Goal: Navigation & Orientation: Find specific page/section

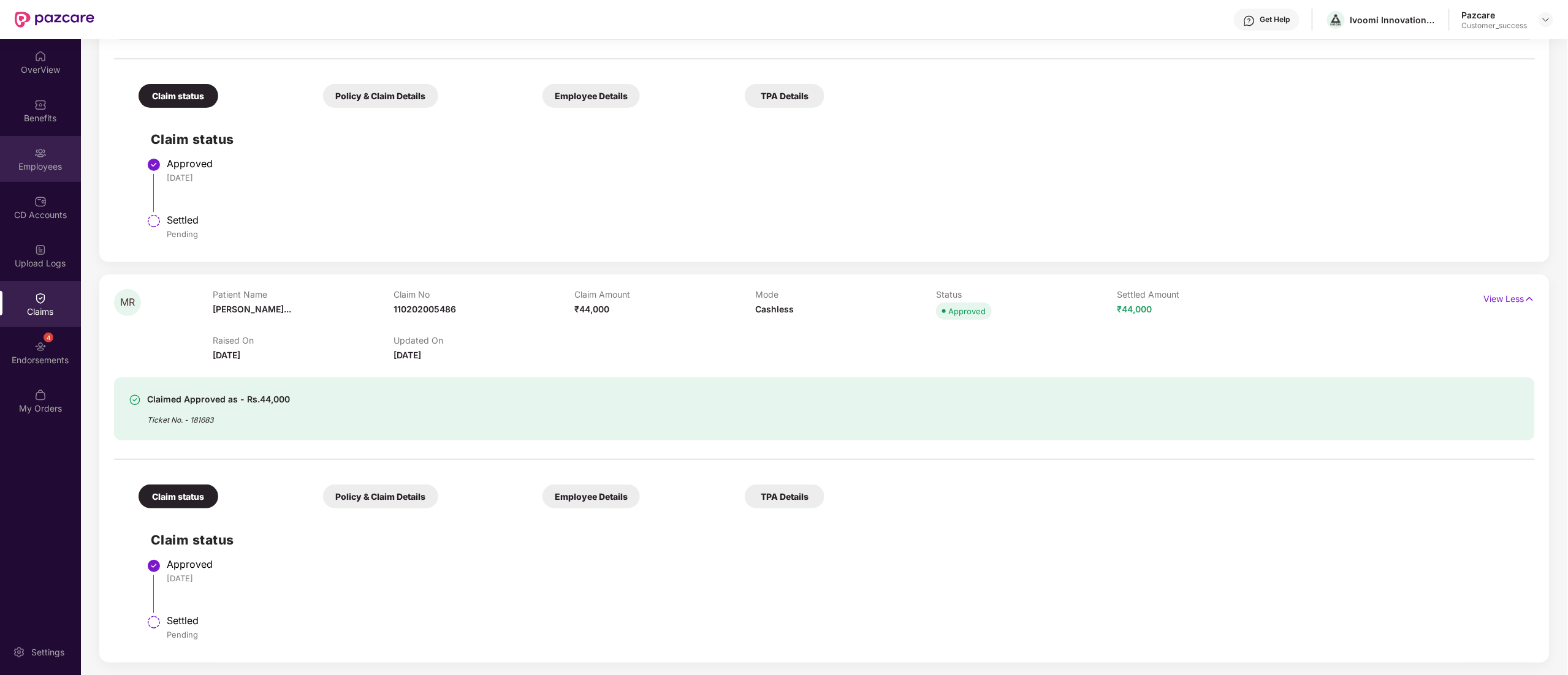
click at [50, 153] on div "Employees" at bounding box center [40, 158] width 81 height 46
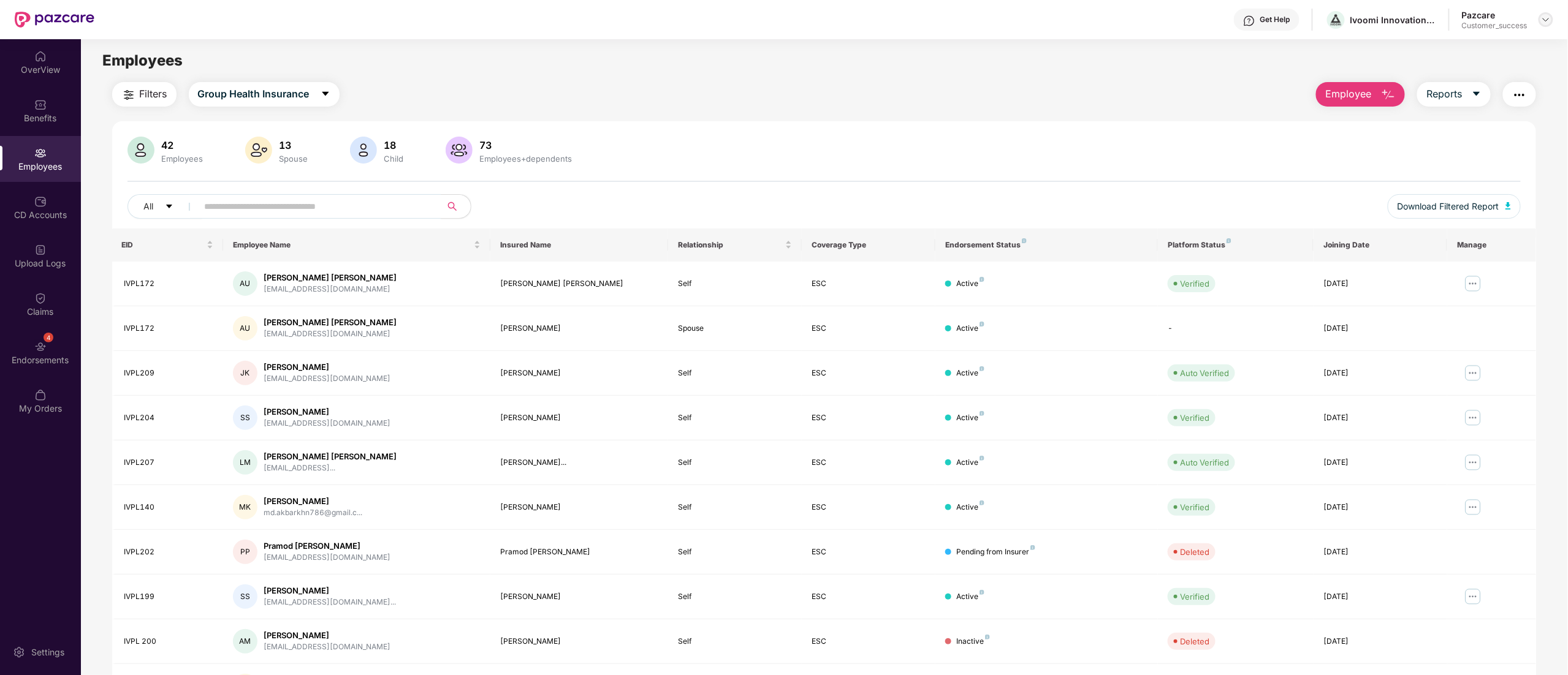
click at [1545, 26] on div at bounding box center [1545, 19] width 14 height 14
click at [1501, 59] on div "Switch to partner view" at bounding box center [1488, 49] width 159 height 24
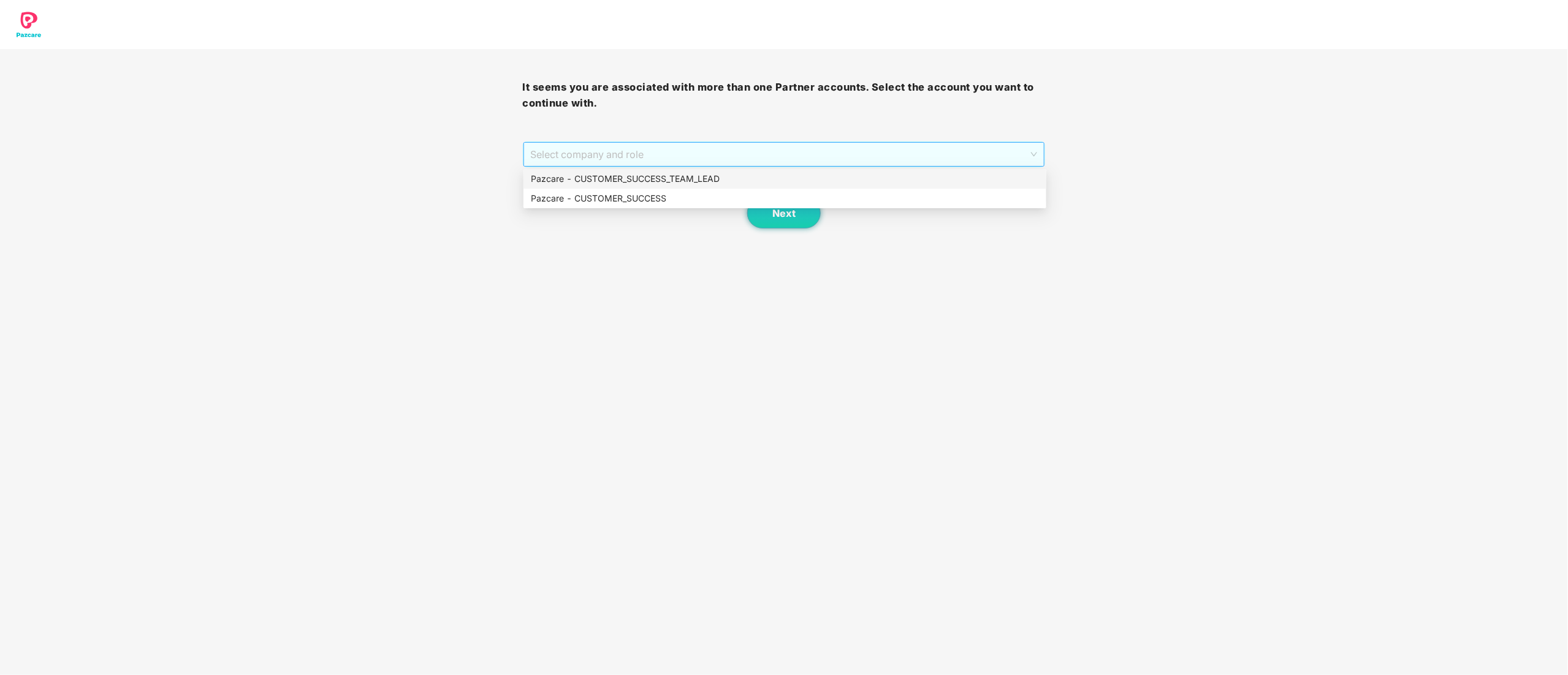
click at [599, 163] on span "Select company and role" at bounding box center [784, 154] width 507 height 23
click at [603, 189] on div "Pazcare - CUSTOMER_SUCCESS" at bounding box center [785, 199] width 523 height 19
click at [776, 217] on span "Next" at bounding box center [784, 213] width 23 height 11
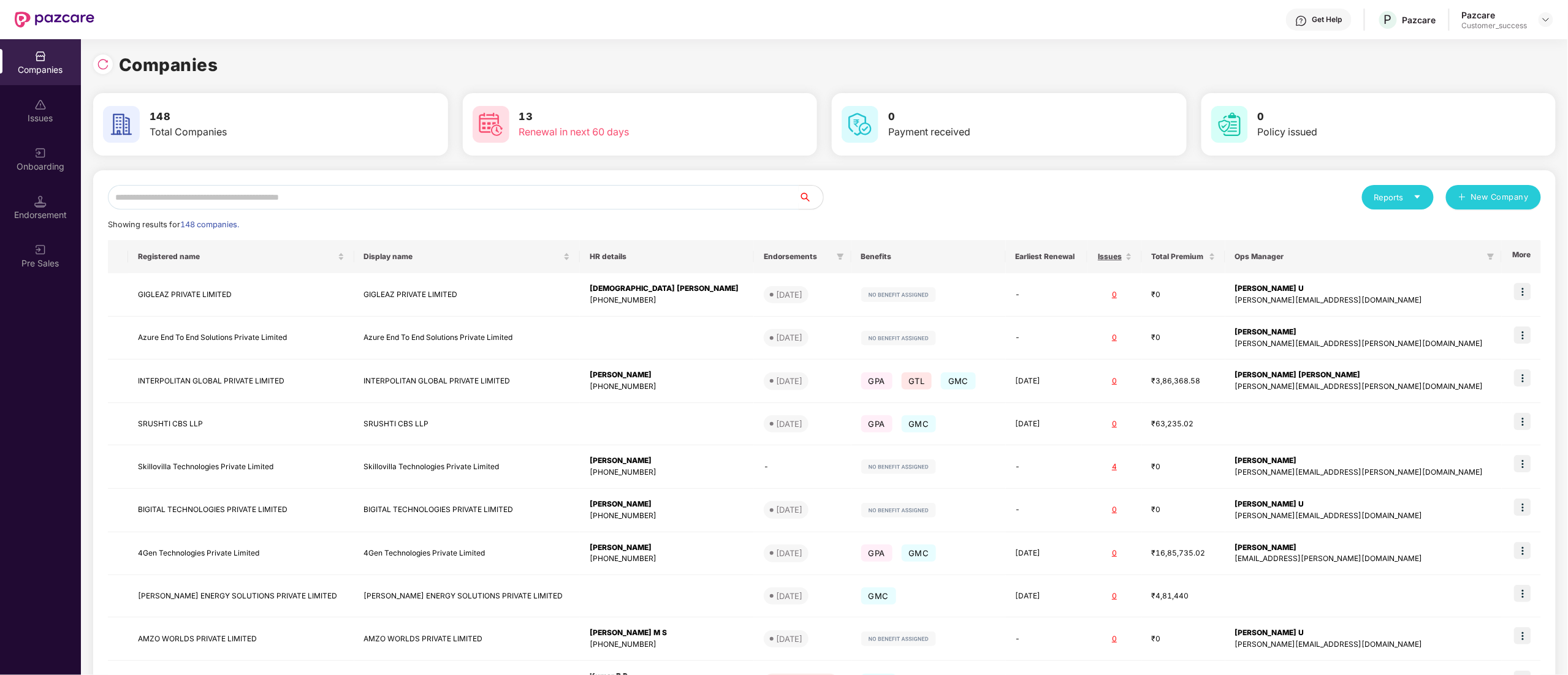
click at [320, 202] on input "text" at bounding box center [453, 197] width 691 height 24
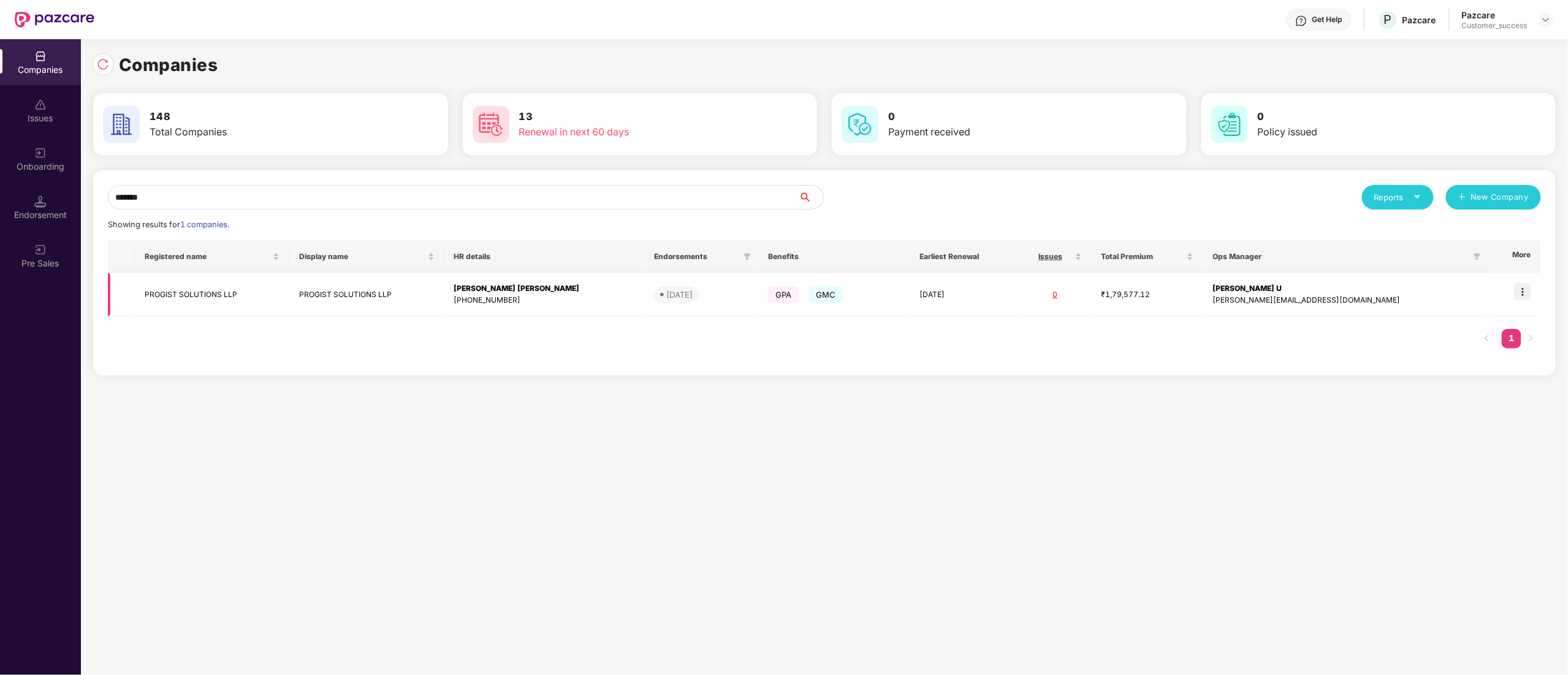
type input "*******"
click at [1526, 298] on img at bounding box center [1522, 291] width 17 height 17
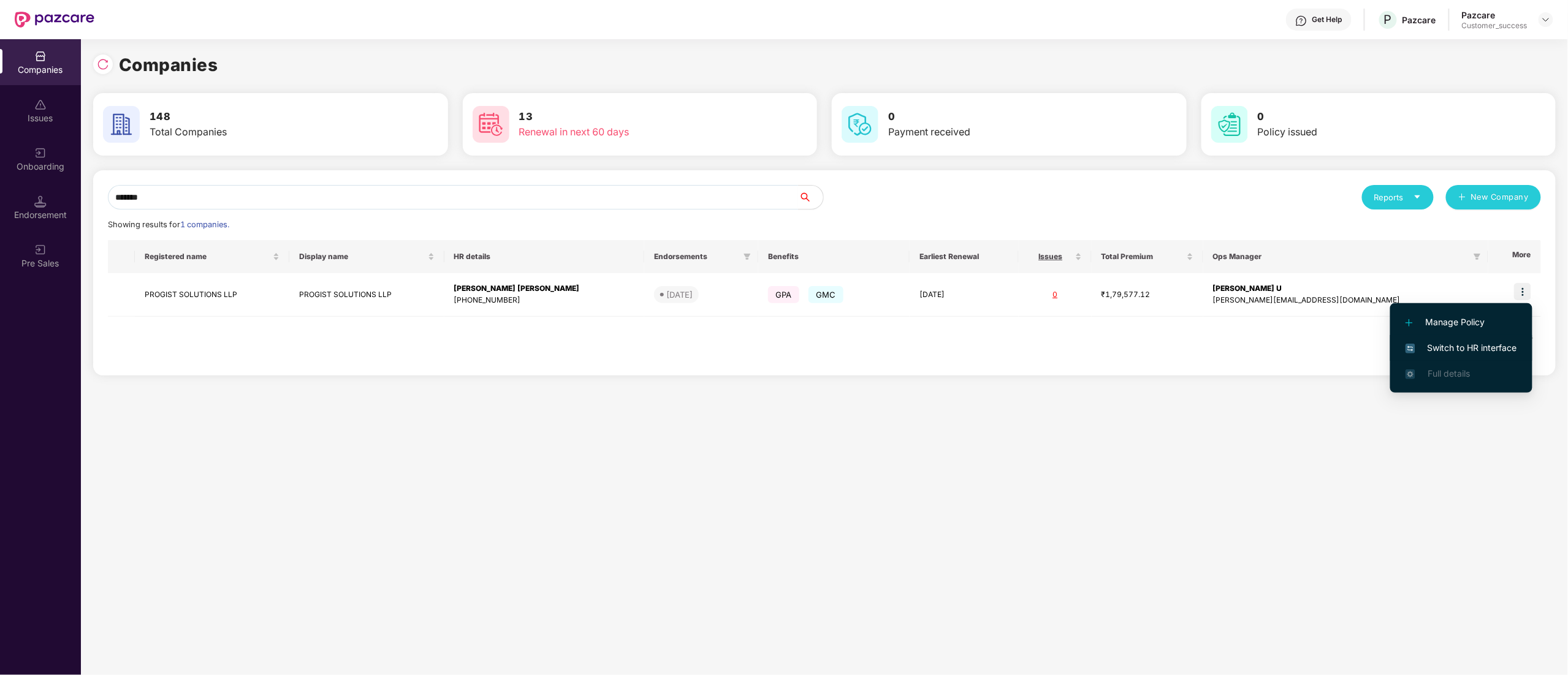
click at [1489, 348] on span "Switch to HR interface" at bounding box center [1461, 348] width 112 height 14
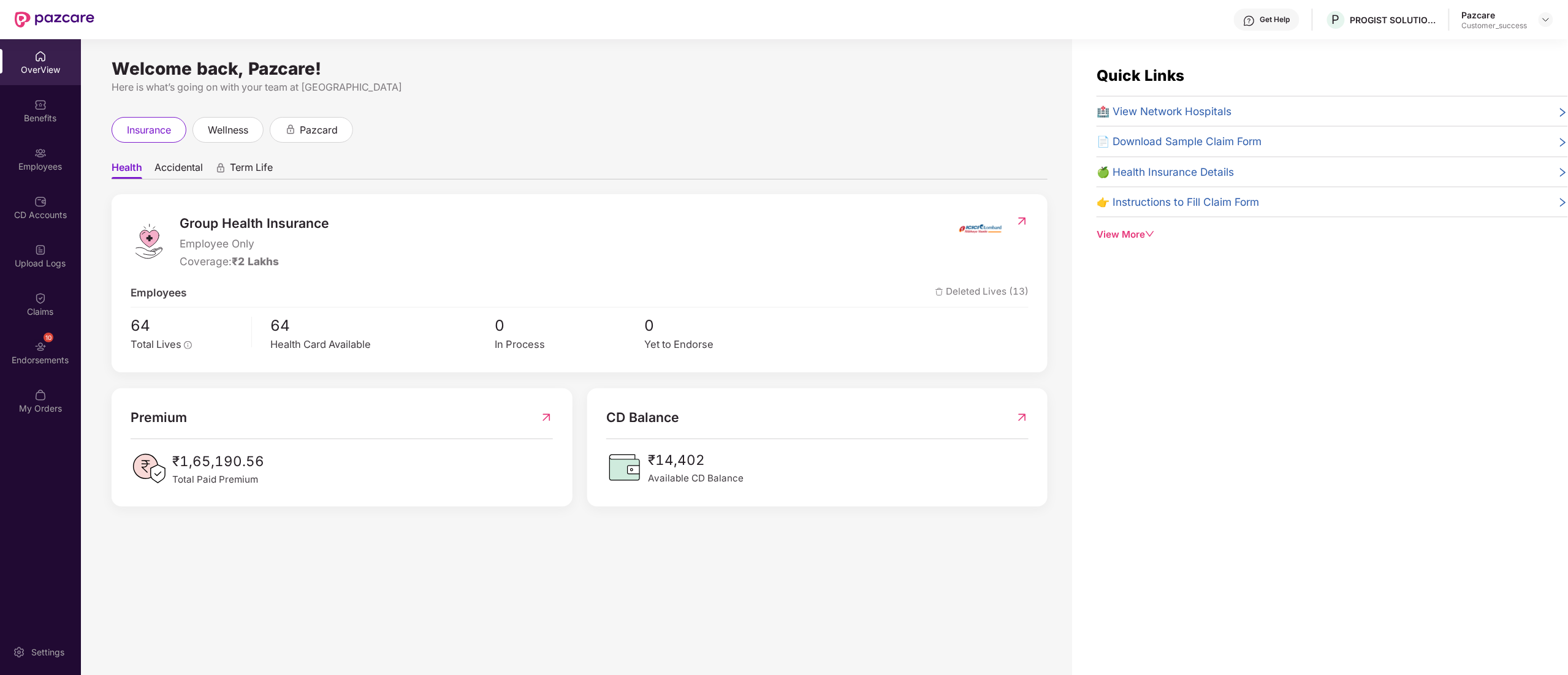
click at [37, 168] on div "Employees" at bounding box center [40, 167] width 81 height 12
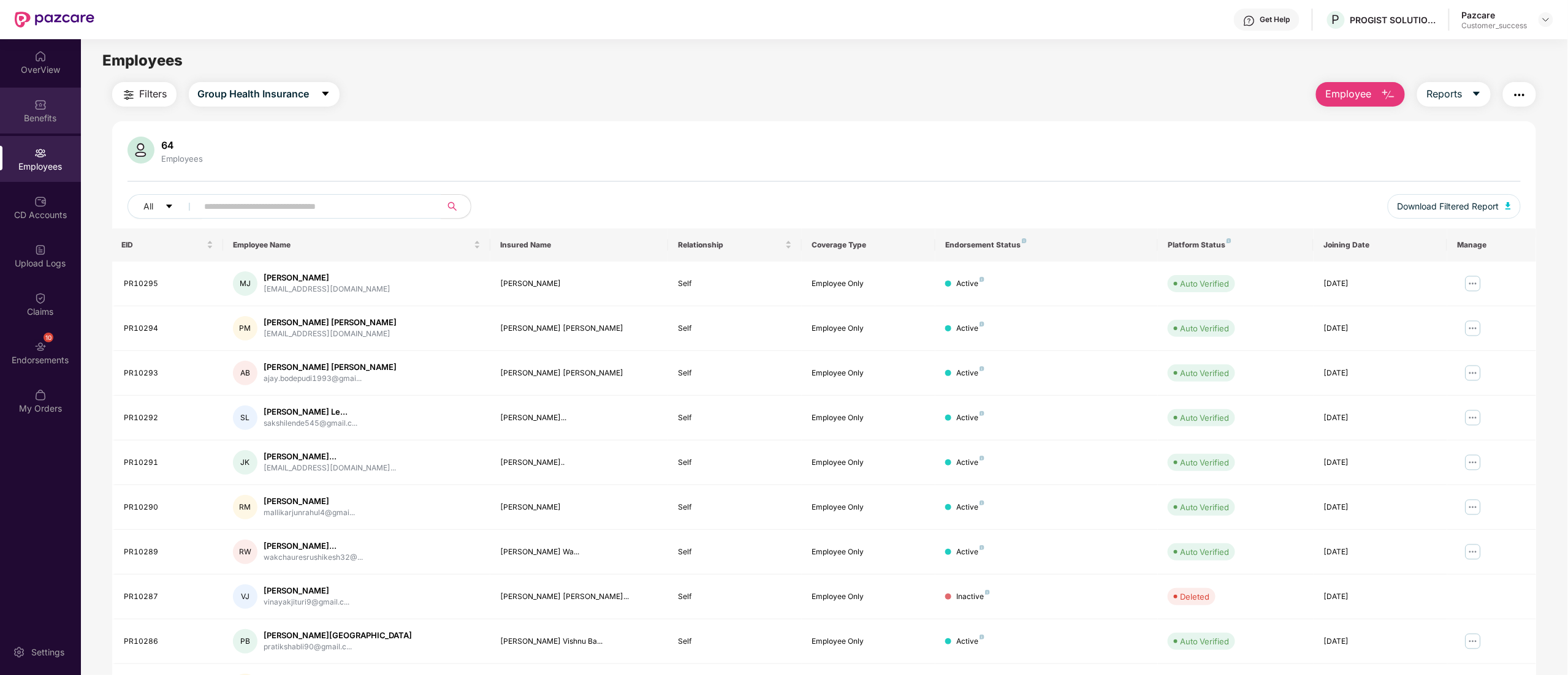
click at [33, 114] on div "Benefits" at bounding box center [40, 117] width 81 height 12
